Goal: Information Seeking & Learning: Learn about a topic

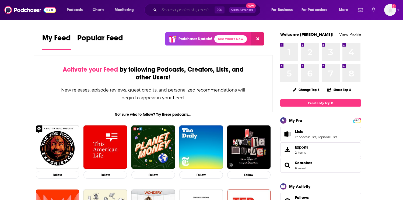
click at [199, 7] on input "Search podcasts, credits, & more..." at bounding box center [186, 10] width 55 height 9
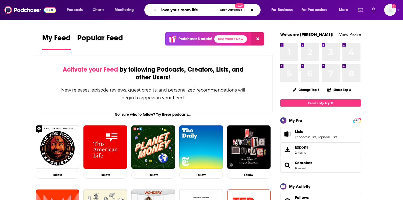
type input "love your mom life"
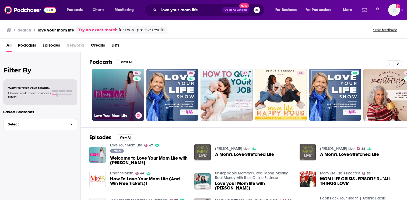
click at [131, 99] on link "47 Love Your Mom Life" at bounding box center [118, 95] width 52 height 52
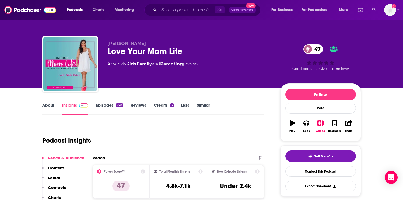
click at [179, 5] on div "⌘ K Open Advanced New" at bounding box center [202, 10] width 116 height 12
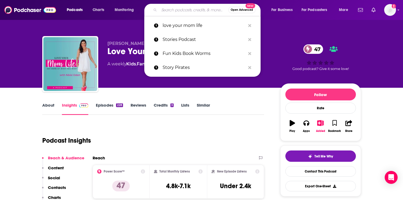
click at [180, 9] on input "Search podcasts, credits, & more..." at bounding box center [193, 10] width 69 height 9
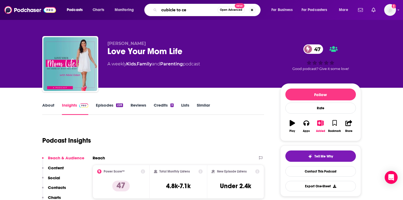
type input "cubicle to ceo"
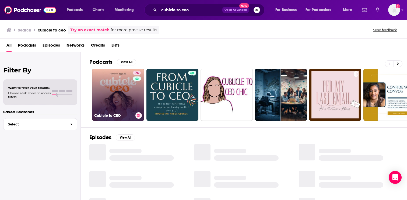
click at [108, 95] on link "74 Cubicle to CEO" at bounding box center [118, 95] width 52 height 52
